Goal: Task Accomplishment & Management: Manage account settings

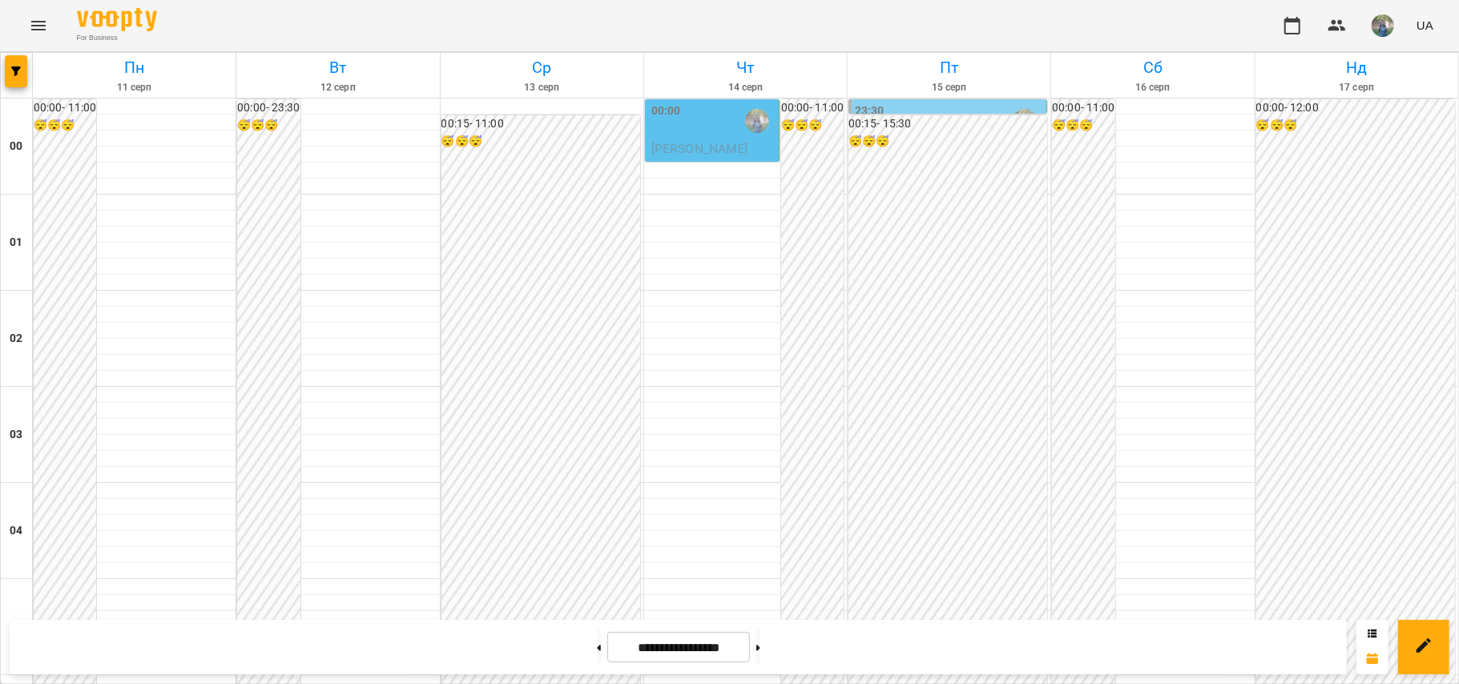
scroll to position [1708, 0]
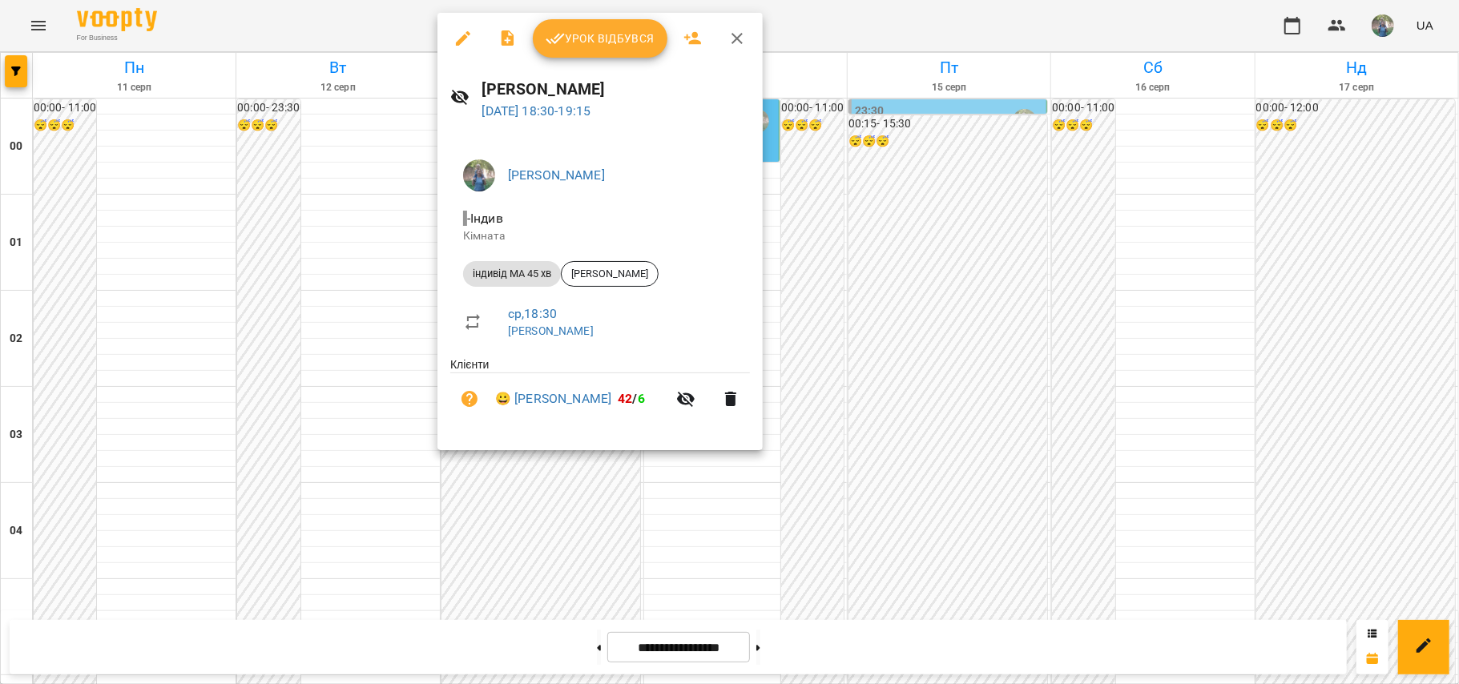
click at [581, 39] on span "Урок відбувся" at bounding box center [599, 38] width 109 height 19
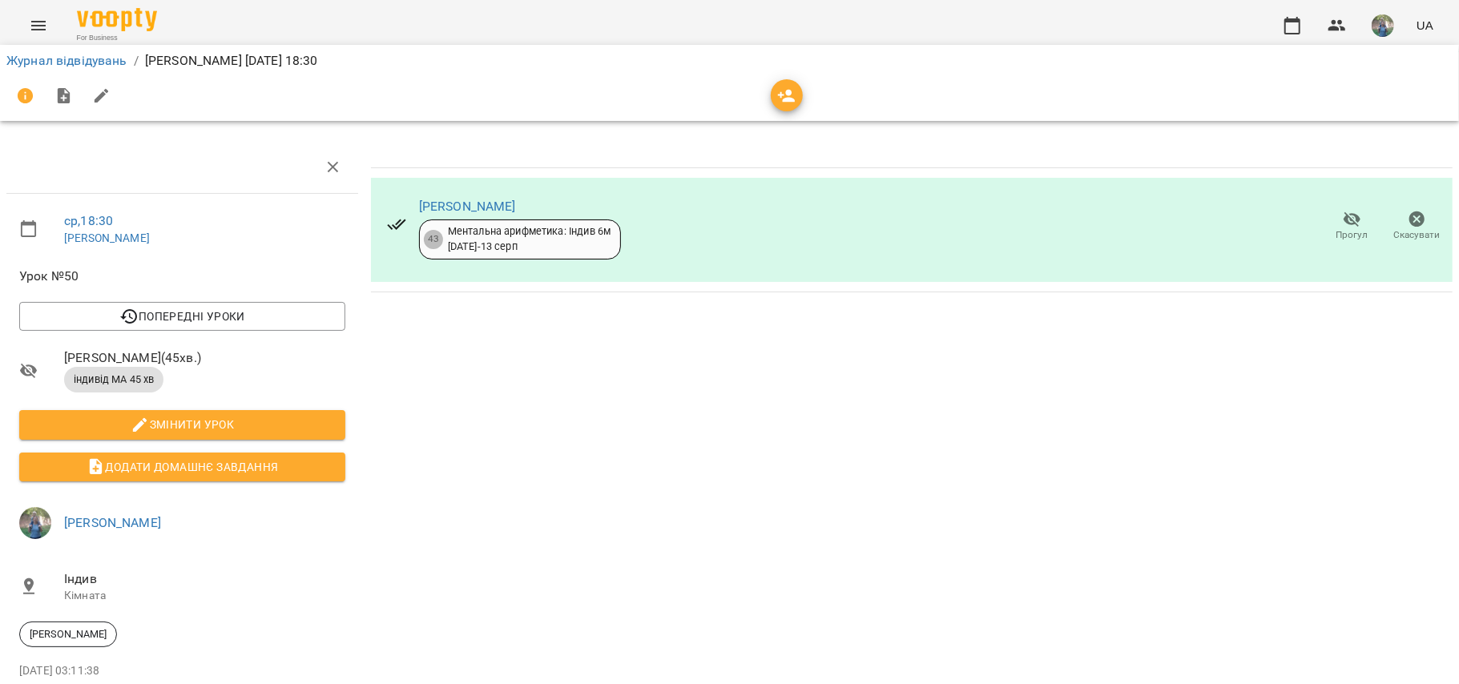
drag, startPoint x: 517, startPoint y: 202, endPoint x: 417, endPoint y: 195, distance: 100.3
click at [419, 195] on div "Венгрин Юстина 43 Ментальна арифметика: Індив 6м 25 лют - 13 серп" at bounding box center [520, 227] width 202 height 66
copy link "[PERSON_NAME]"
